Goal: Task Accomplishment & Management: Manage account settings

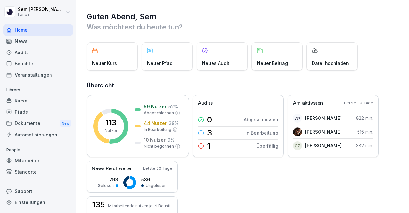
click at [36, 159] on div "Mitarbeiter" at bounding box center [38, 160] width 70 height 11
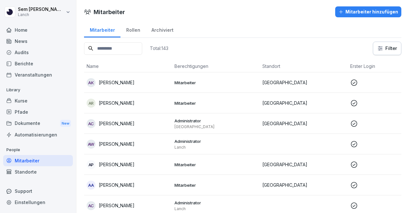
click at [126, 44] on input at bounding box center [113, 48] width 58 height 12
type input "***"
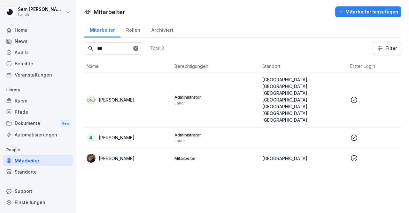
scroll to position [0, 127]
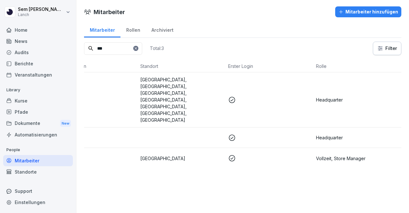
click at [291, 154] on p at bounding box center [269, 158] width 83 height 8
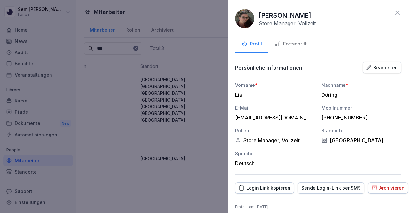
scroll to position [5, 0]
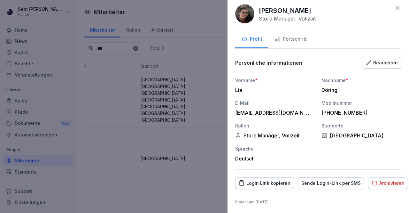
click at [380, 59] on div "Bearbeiten" at bounding box center [382, 62] width 32 height 7
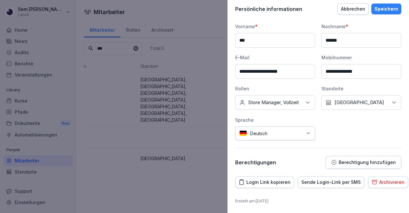
scroll to position [0, 0]
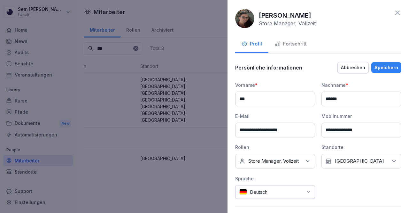
click at [294, 40] on div "Fortschritt" at bounding box center [291, 43] width 32 height 7
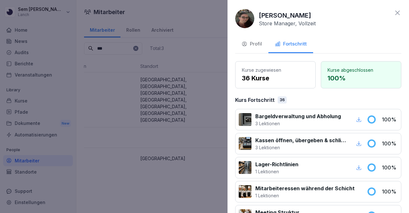
click at [394, 13] on icon at bounding box center [398, 13] width 8 height 8
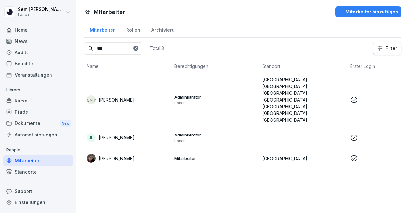
click at [155, 171] on div "Mitarbeiter Mitarbeiter hinzufügen Mitarbeiter Rollen Archiviert *** Total: 3 F…" at bounding box center [242, 106] width 333 height 213
click at [124, 148] on td "[PERSON_NAME]" at bounding box center [128, 158] width 88 height 20
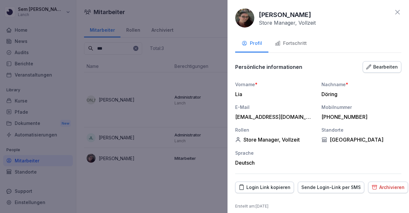
scroll to position [5, 0]
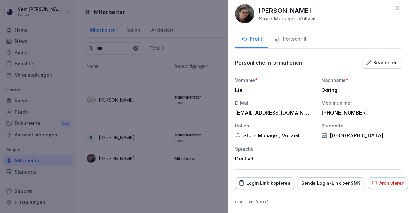
click at [394, 7] on icon at bounding box center [398, 8] width 8 height 8
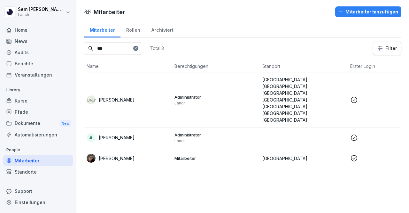
click at [185, 155] on p "Mitarbeiter" at bounding box center [216, 158] width 83 height 6
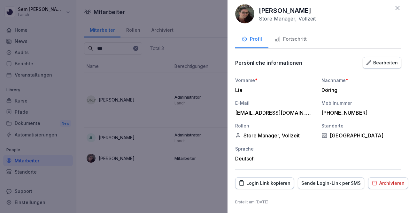
click at [396, 11] on icon at bounding box center [398, 8] width 8 height 8
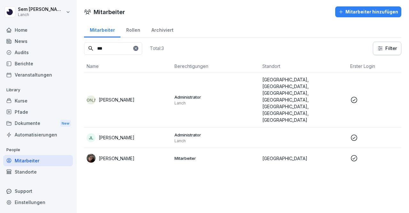
scroll to position [0, 127]
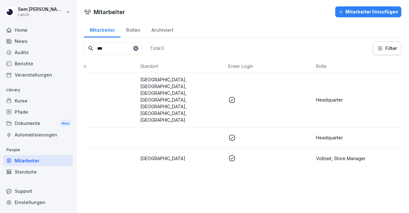
click at [328, 155] on p "Vollzeit, Store Manager" at bounding box center [357, 158] width 83 height 7
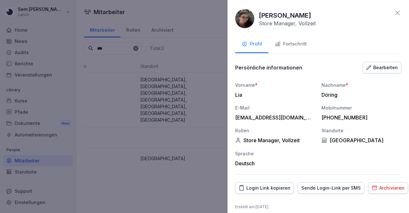
scroll to position [5, 0]
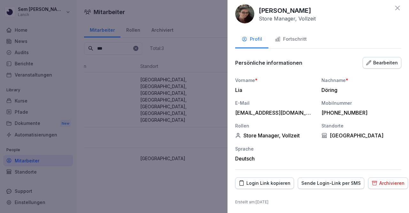
click at [277, 179] on div "Login Link kopieren" at bounding box center [265, 182] width 52 height 7
click at [273, 184] on div "Login Link kopieren" at bounding box center [265, 182] width 52 height 7
drag, startPoint x: 230, startPoint y: 74, endPoint x: 308, endPoint y: 204, distance: 151.9
click at [217, 101] on body "[PERSON_NAME] Lanch Home News Audits Berichte Veranstaltungen Library Kurse Pfa…" at bounding box center [204, 106] width 409 height 213
click at [233, 152] on div "[PERSON_NAME] Store Manager, Vollzeit Profil Fortschritt Persönliche informatio…" at bounding box center [319, 106] width 182 height 213
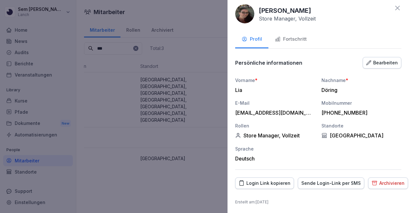
click at [269, 176] on div "[PERSON_NAME] Store Manager, Vollzeit Profil Fortschritt Persönliche informatio…" at bounding box center [319, 106] width 182 height 213
click at [265, 181] on div "Login Link kopieren" at bounding box center [265, 182] width 52 height 7
click at [258, 113] on div "[EMAIL_ADDRESS][DOMAIN_NAME]" at bounding box center [273, 112] width 77 height 6
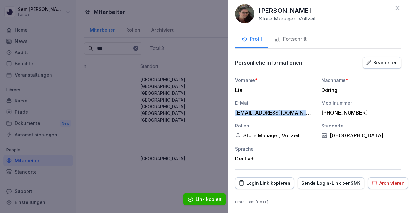
click at [258, 113] on div "[EMAIL_ADDRESS][DOMAIN_NAME]" at bounding box center [273, 112] width 77 height 6
copy div "[EMAIL_ADDRESS][DOMAIN_NAME]"
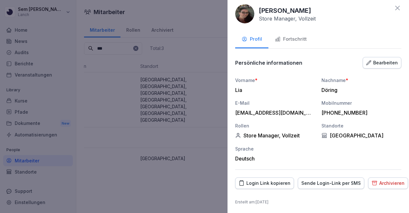
click at [394, 10] on icon at bounding box center [398, 8] width 8 height 8
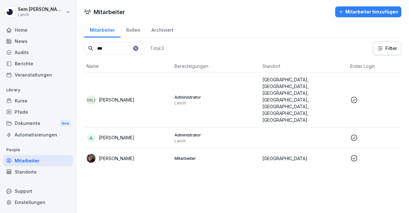
scroll to position [0, 127]
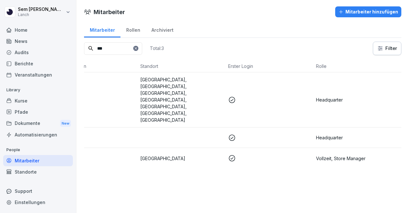
click at [130, 28] on div "Rollen" at bounding box center [133, 29] width 25 height 16
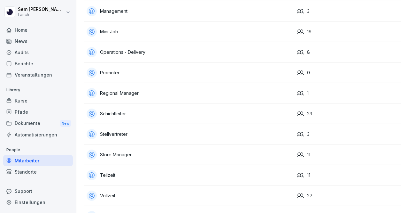
scroll to position [178, 0]
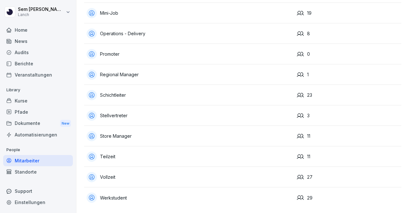
click at [132, 131] on div "Store Manager" at bounding box center [189, 136] width 205 height 10
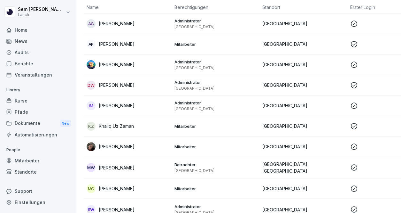
scroll to position [67, 0]
click at [189, 145] on p "Mitarbeiter" at bounding box center [216, 147] width 83 height 6
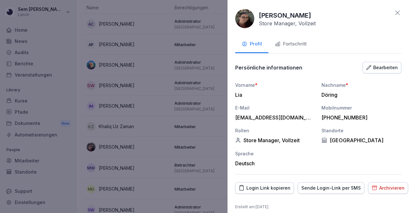
scroll to position [5, 0]
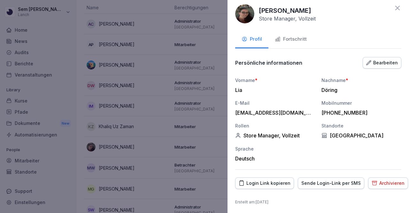
click at [394, 10] on icon at bounding box center [398, 8] width 8 height 8
